Goal: Task Accomplishment & Management: Use online tool/utility

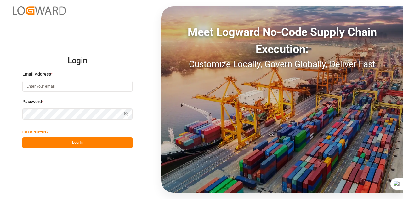
click at [149, 125] on div "Login Email Address * Password * Show password Forgot Password? Log In Meet Log…" at bounding box center [201, 99] width 403 height 199
click at [84, 88] on input at bounding box center [77, 86] width 110 height 11
type input "[EMAIL_ADDRESS][DOMAIN_NAME]"
click at [128, 113] on icon "button" at bounding box center [126, 113] width 4 height 4
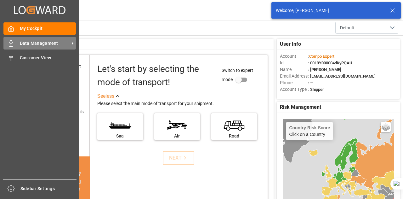
click at [50, 42] on span "Data Management" at bounding box center [45, 43] width 50 height 7
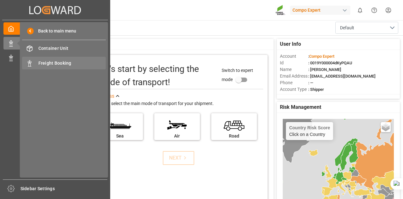
click at [45, 65] on span "Freight Booking" at bounding box center [72, 63] width 68 height 7
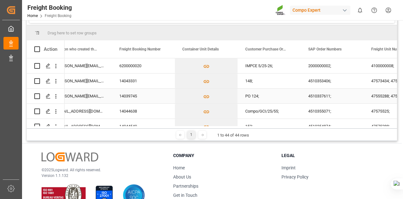
scroll to position [599, 0]
